Goal: Information Seeking & Learning: Learn about a topic

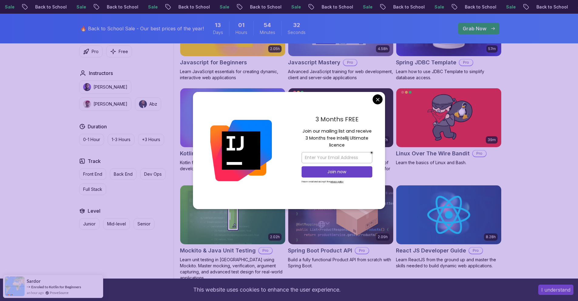
scroll to position [1296, 0]
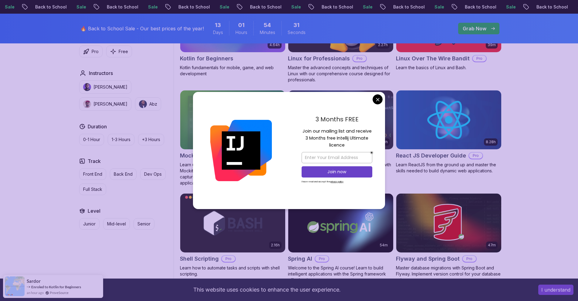
drag, startPoint x: 378, startPoint y: 100, endPoint x: 360, endPoint y: 105, distance: 19.1
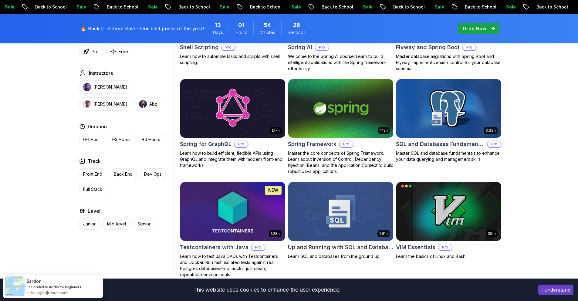
scroll to position [1631, 0]
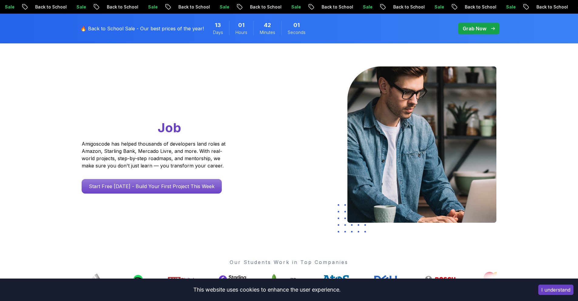
scroll to position [44, 0]
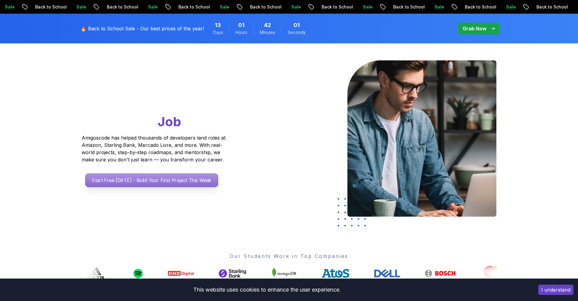
click at [172, 183] on p "Start Free Today - Build Your First Project This Week" at bounding box center [151, 180] width 133 height 14
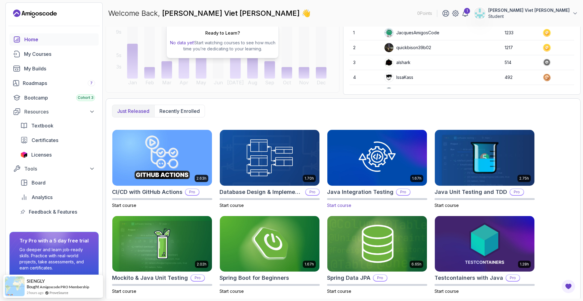
scroll to position [86, 0]
click at [62, 52] on div "My Courses" at bounding box center [59, 53] width 71 height 7
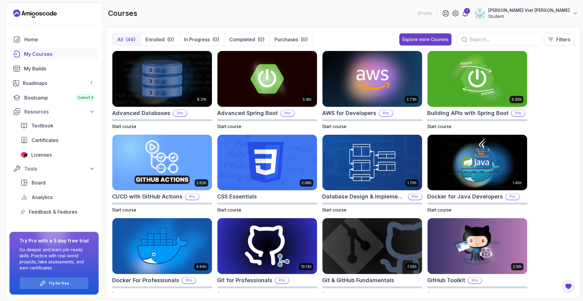
click at [381, 42] on div "All (44) Enrolled (0) In Progress (0) Completed (0) Purchases (0) Explore more …" at bounding box center [343, 42] width 462 height 18
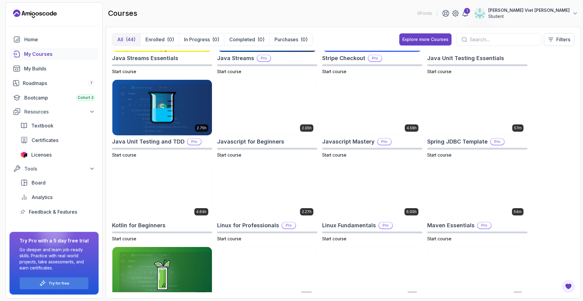
scroll to position [642, 0]
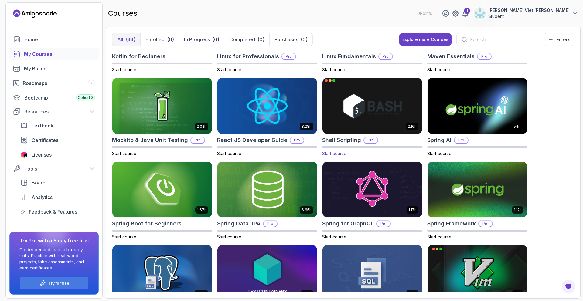
drag, startPoint x: 321, startPoint y: 111, endPoint x: 345, endPoint y: 111, distance: 23.7
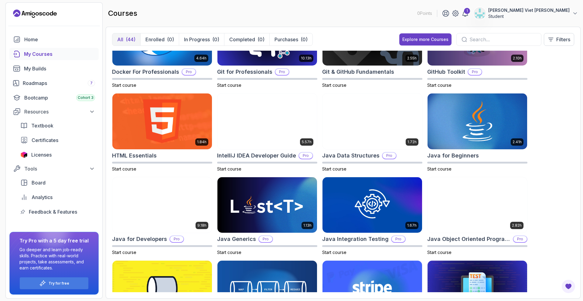
scroll to position [0, 0]
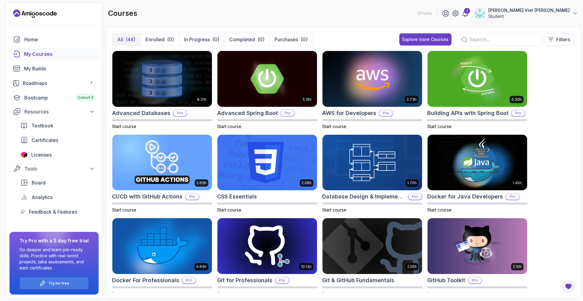
click at [489, 35] on div at bounding box center [498, 39] width 85 height 13
click at [475, 44] on div at bounding box center [498, 39] width 85 height 13
click at [474, 39] on input "text" at bounding box center [502, 39] width 67 height 7
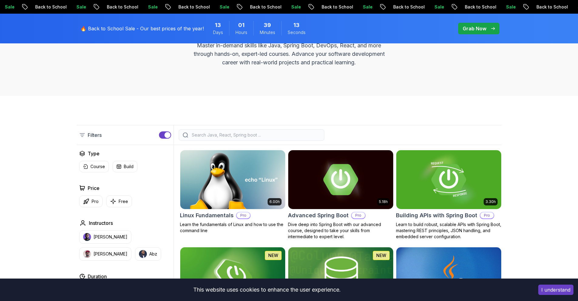
scroll to position [85, 0]
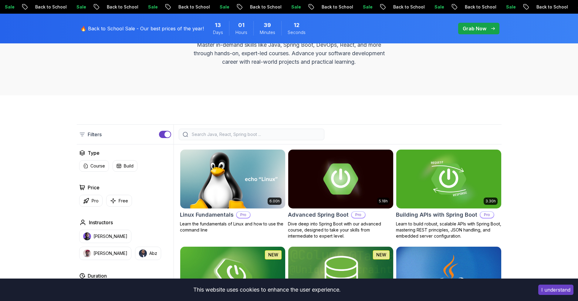
click at [251, 126] on div "Filters" at bounding box center [289, 134] width 425 height 20
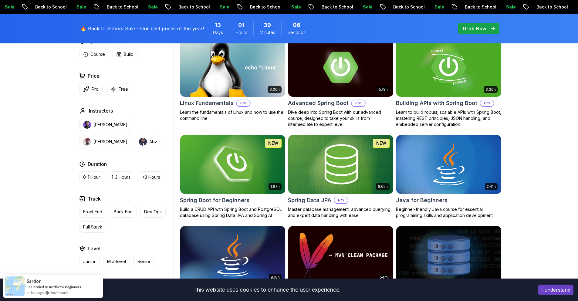
scroll to position [198, 0]
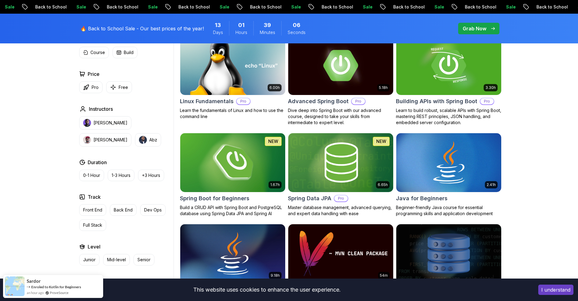
click at [257, 149] on img at bounding box center [232, 163] width 110 height 62
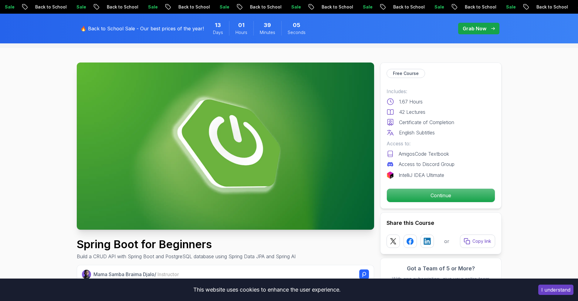
scroll to position [99, 0]
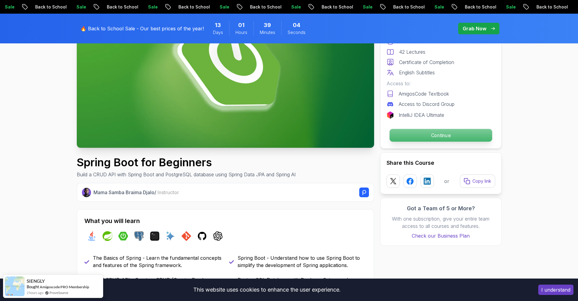
click at [413, 134] on p "Continue" at bounding box center [440, 135] width 103 height 13
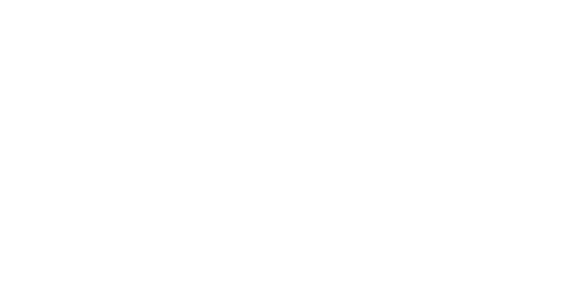
click at [432, 0] on html at bounding box center [291, 0] width 583 height 0
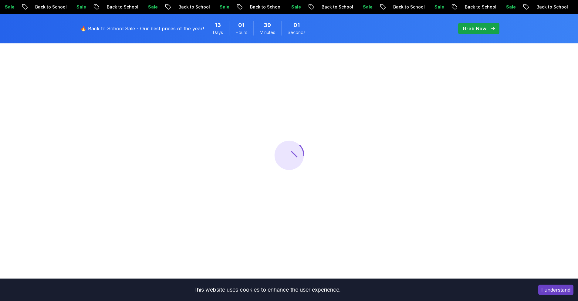
scroll to position [99, 0]
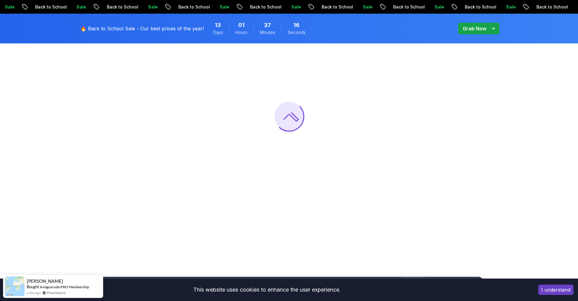
click at [483, 29] on p "Grab Now" at bounding box center [475, 28] width 24 height 7
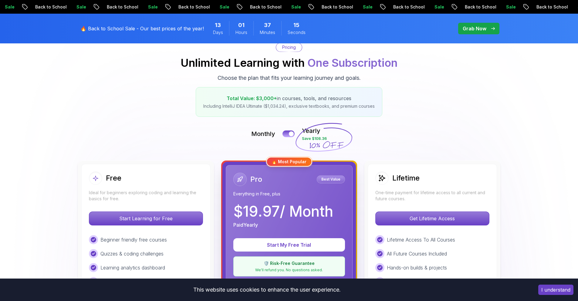
scroll to position [99, 0]
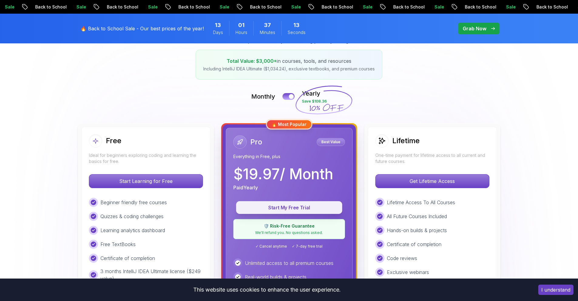
click at [313, 212] on button "Start My Free Trial" at bounding box center [289, 207] width 106 height 13
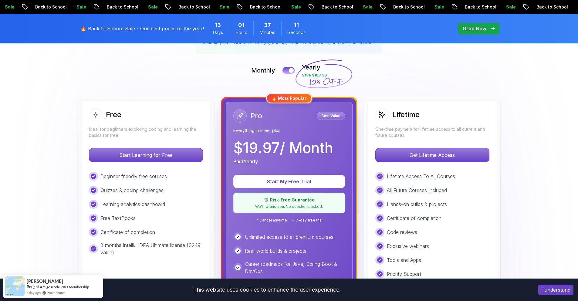
scroll to position [137, 0]
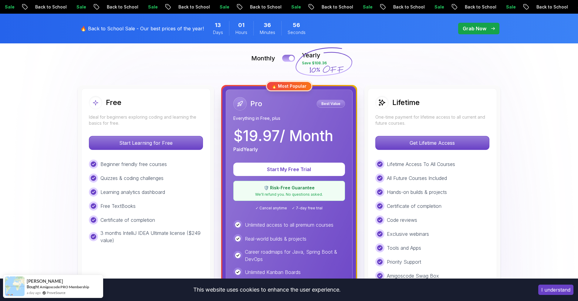
click at [286, 59] on button at bounding box center [288, 58] width 13 height 7
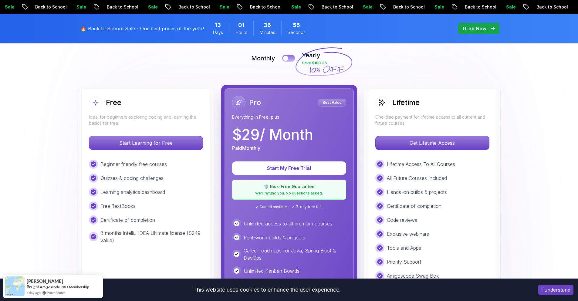
click at [289, 59] on button at bounding box center [288, 58] width 13 height 7
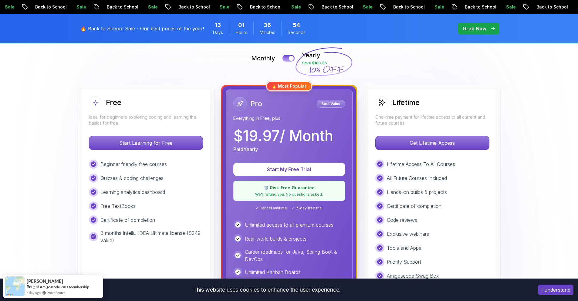
click at [198, 53] on div "Monthly Yearly Save $108.36" at bounding box center [289, 58] width 425 height 15
click at [144, 30] on p "🔥 Back to School Sale - Our best prices of the year!" at bounding box center [141, 28] width 123 height 7
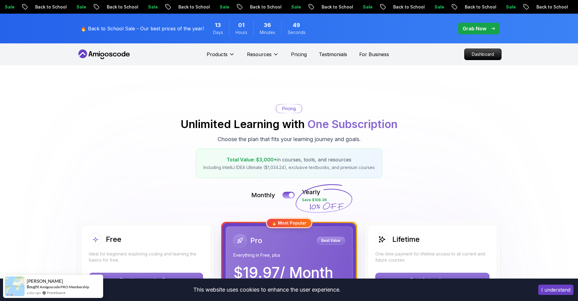
click at [102, 52] on icon at bounding box center [104, 54] width 55 height 10
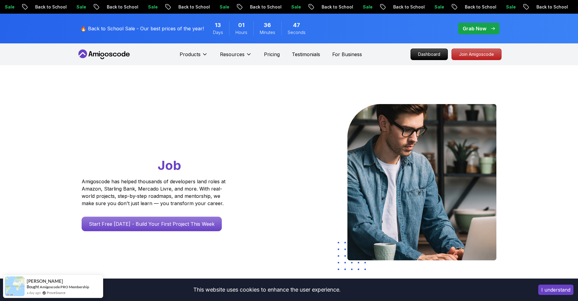
drag, startPoint x: 254, startPoint y: 219, endPoint x: 253, endPoint y: 213, distance: 6.1
click at [254, 219] on div at bounding box center [271, 183] width 35 height 158
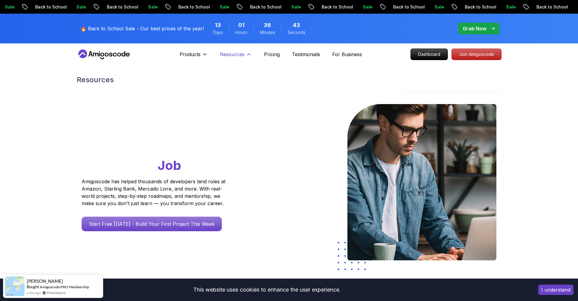
click at [234, 56] on p "Resources" at bounding box center [232, 54] width 25 height 7
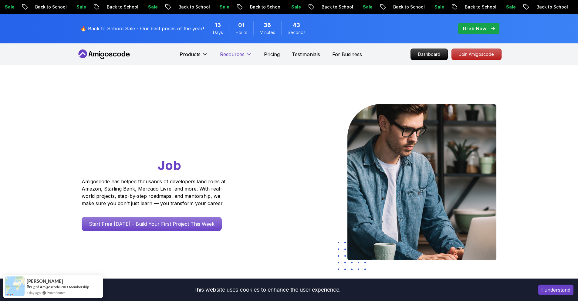
click at [235, 54] on p "Resources" at bounding box center [232, 54] width 25 height 7
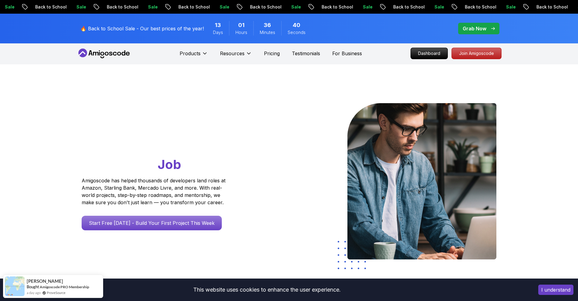
scroll to position [1, 0]
click at [428, 51] on p "Dashboard" at bounding box center [429, 53] width 35 height 10
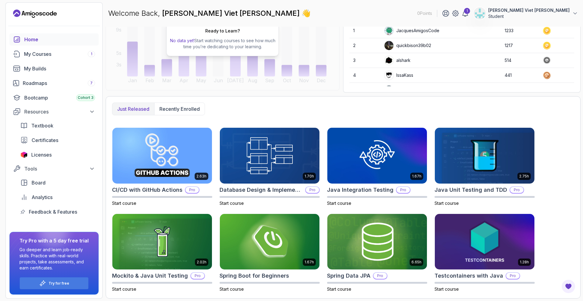
drag, startPoint x: 310, startPoint y: 118, endPoint x: 291, endPoint y: 119, distance: 18.5
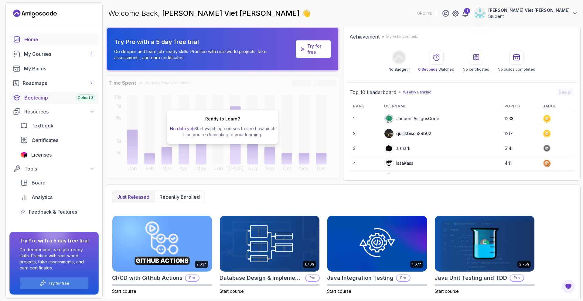
click at [63, 101] on div "Bootcamp Cohort 3" at bounding box center [59, 97] width 71 height 7
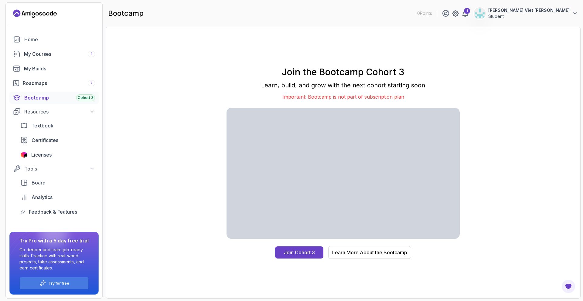
click at [61, 93] on link "Bootcamp Cohort 3" at bounding box center [53, 98] width 89 height 12
click at [56, 88] on link "Roadmaps 7" at bounding box center [53, 83] width 89 height 12
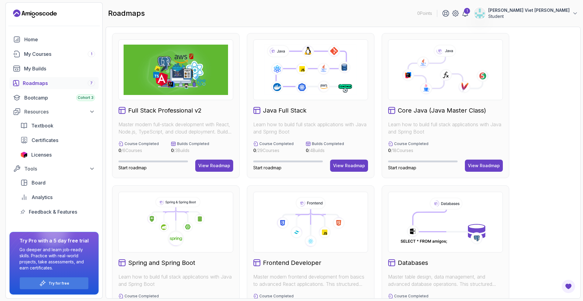
click at [200, 87] on img at bounding box center [175, 70] width 104 height 50
click at [215, 163] on div "View Roadmap" at bounding box center [214, 166] width 32 height 6
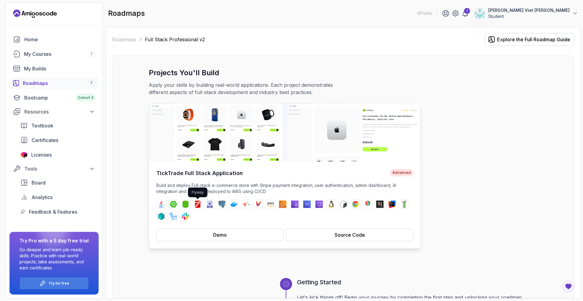
click at [195, 204] on img at bounding box center [197, 204] width 7 height 7
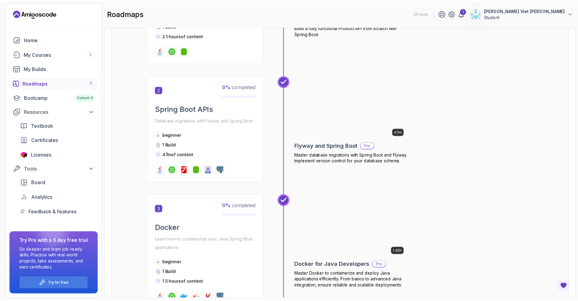
scroll to position [386, 0]
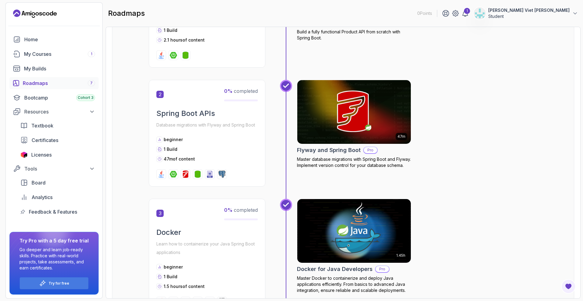
click at [327, 154] on h2 "Flyway and Spring Boot" at bounding box center [329, 150] width 64 height 8
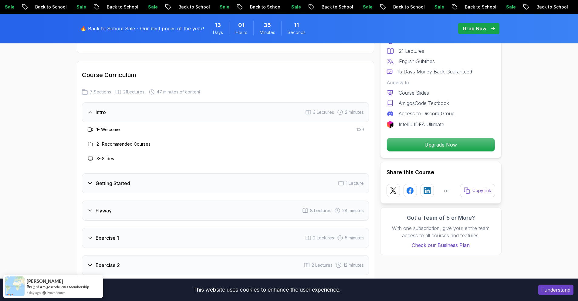
scroll to position [846, 0]
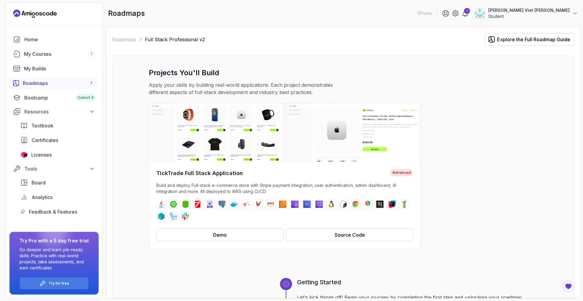
drag, startPoint x: 219, startPoint y: 75, endPoint x: 162, endPoint y: 80, distance: 56.9
click at [162, 80] on div "Projects You'll Build Apply your skills by building real-world applications. Ea…" at bounding box center [343, 82] width 388 height 28
click at [232, 69] on h3 "Projects You'll Build" at bounding box center [343, 73] width 388 height 10
drag, startPoint x: 316, startPoint y: 232, endPoint x: 252, endPoint y: 236, distance: 64.1
click at [252, 236] on div "Demo Source Code" at bounding box center [284, 233] width 257 height 15
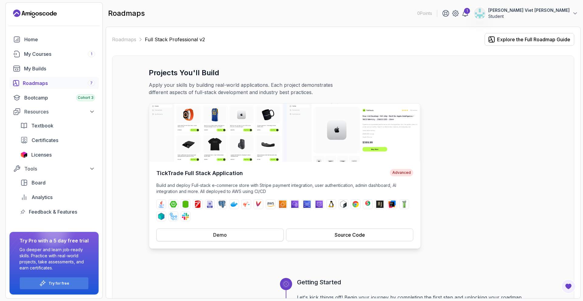
click at [251, 236] on button "Demo" at bounding box center [219, 234] width 127 height 13
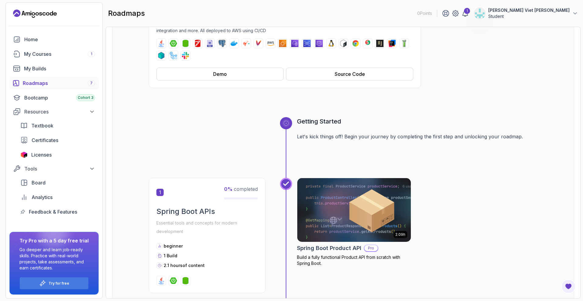
scroll to position [159, 0]
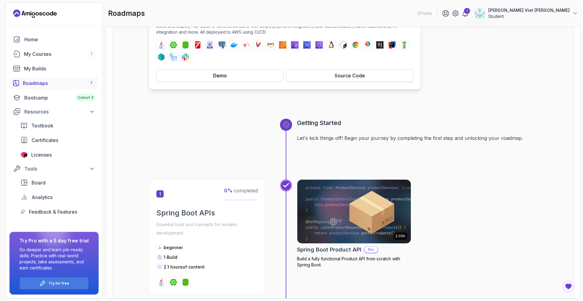
click at [328, 69] on button "Source Code" at bounding box center [349, 75] width 127 height 13
click at [56, 90] on div "Home My Courses 1 My Builds Roadmaps 7 Bootcamp Cohort 3 Resources Textbook Cer…" at bounding box center [53, 125] width 89 height 184
click at [55, 87] on link "Roadmaps 7" at bounding box center [53, 83] width 89 height 12
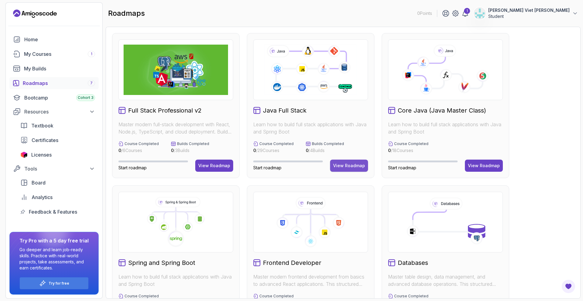
click at [349, 163] on div "View Roadmap" at bounding box center [349, 166] width 32 height 6
